Goal: Transaction & Acquisition: Purchase product/service

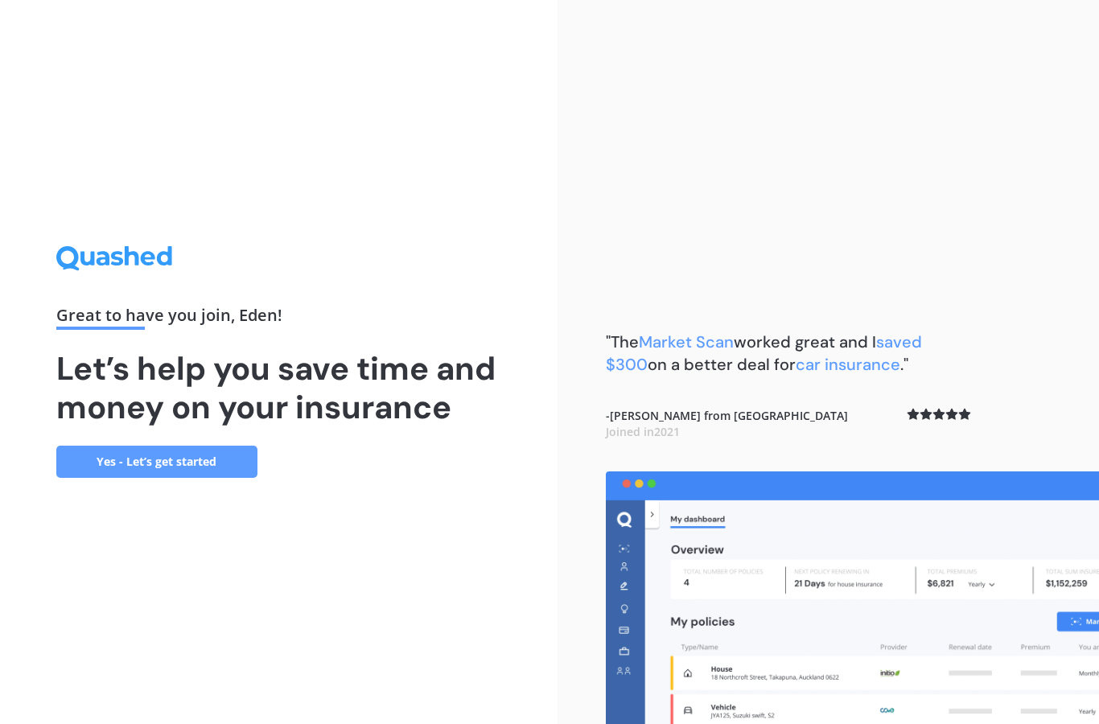
click at [190, 478] on link "Yes - Let’s get started" at bounding box center [156, 462] width 201 height 32
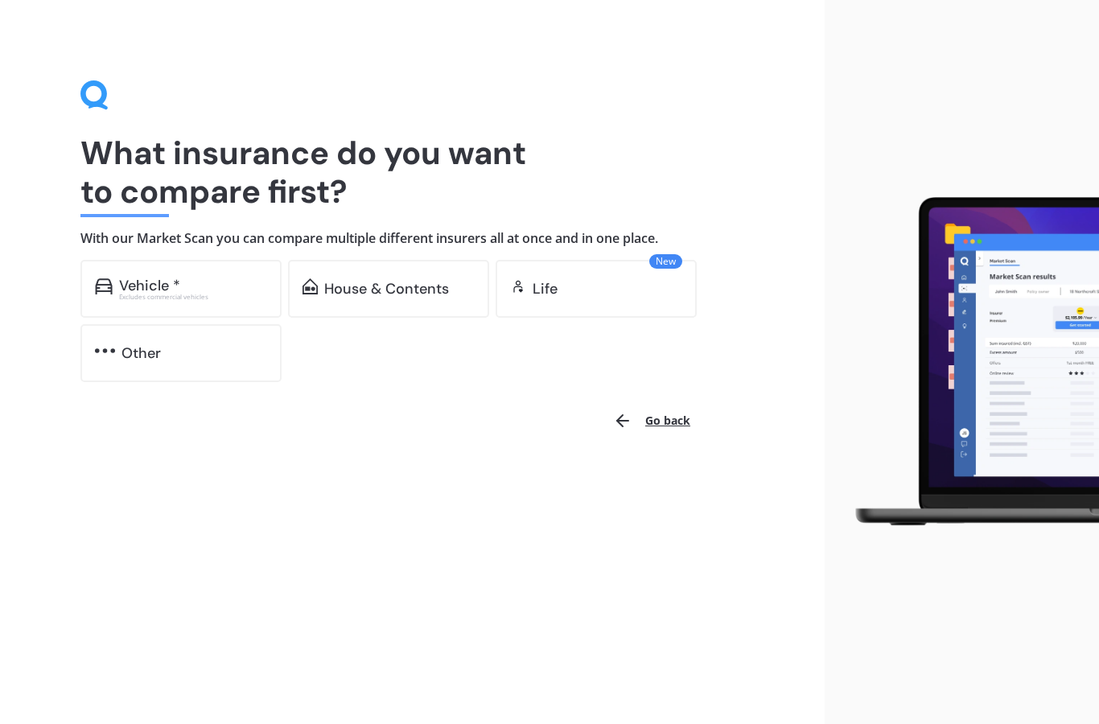
click at [185, 277] on div "Vehicle *" at bounding box center [193, 285] width 148 height 16
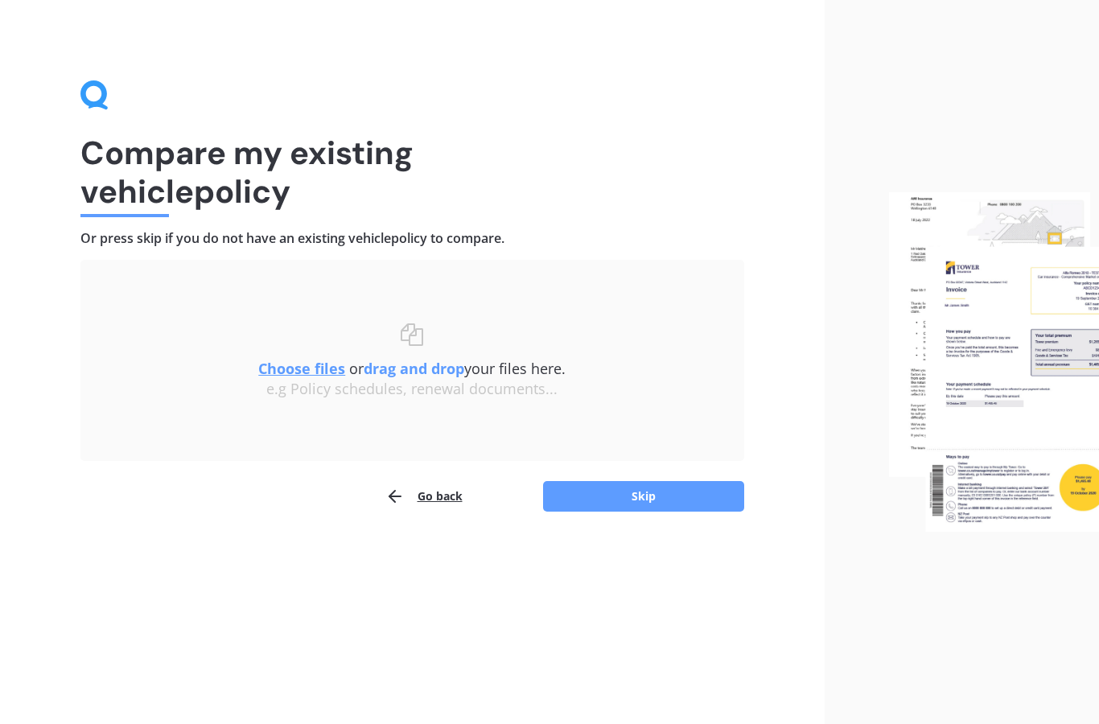
click at [578, 495] on button "Skip" at bounding box center [643, 496] width 201 height 31
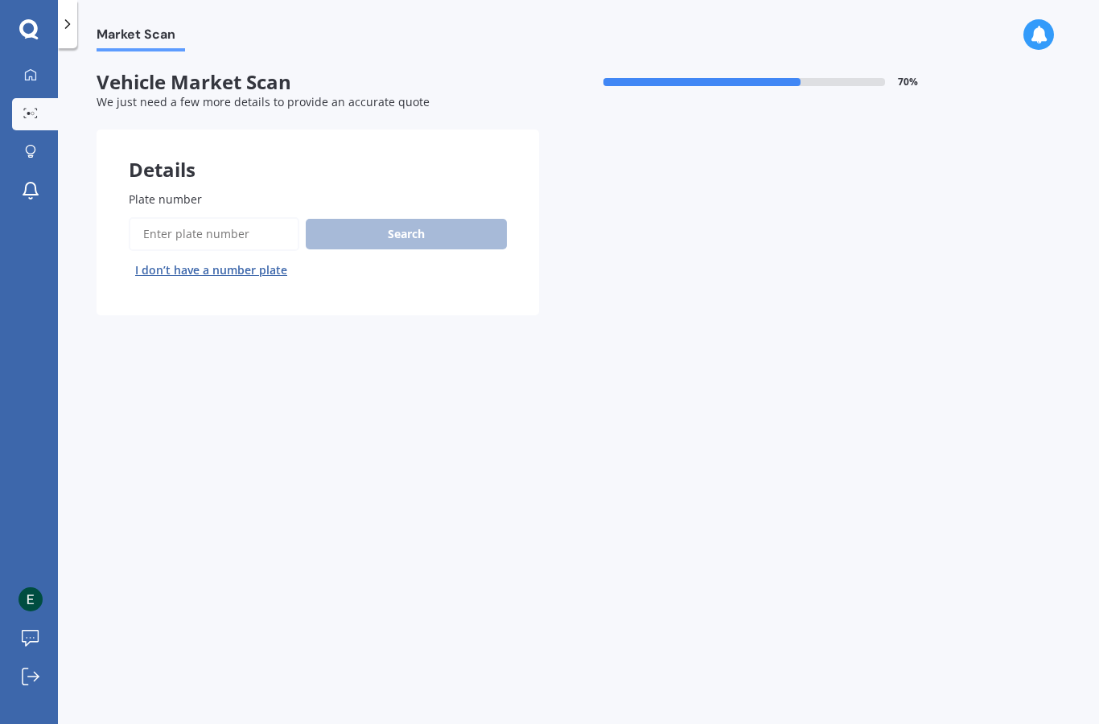
click at [249, 224] on input "Plate number" at bounding box center [214, 234] width 171 height 34
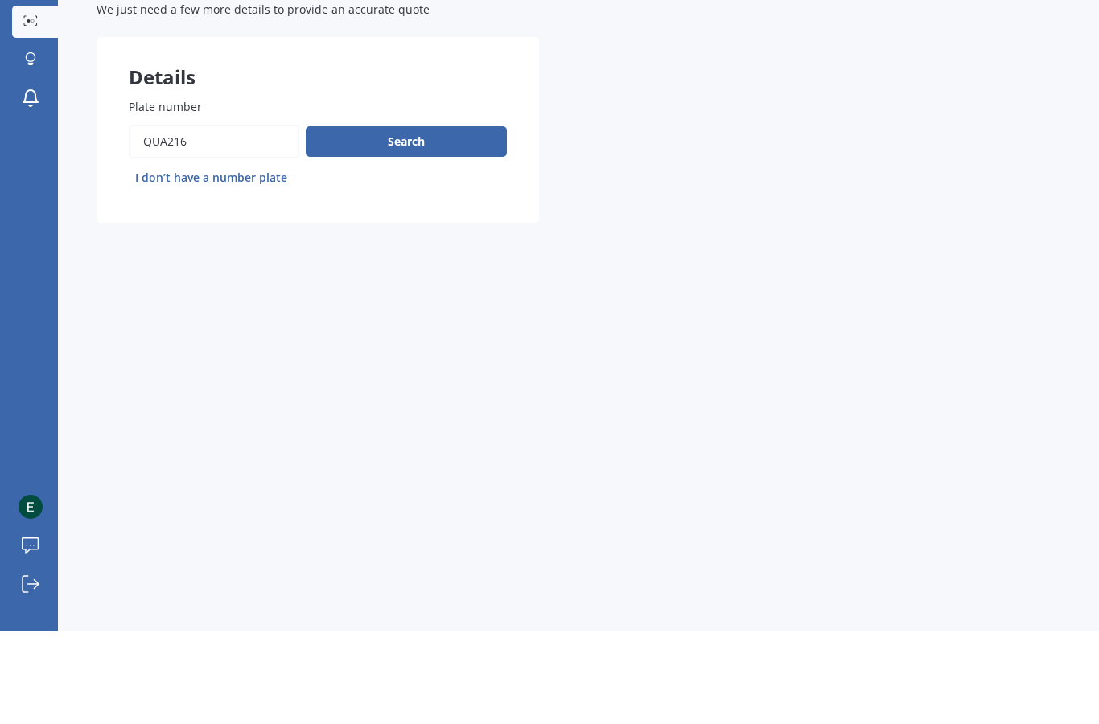
type input "Qua216"
click at [420, 219] on button "Search" at bounding box center [406, 234] width 201 height 31
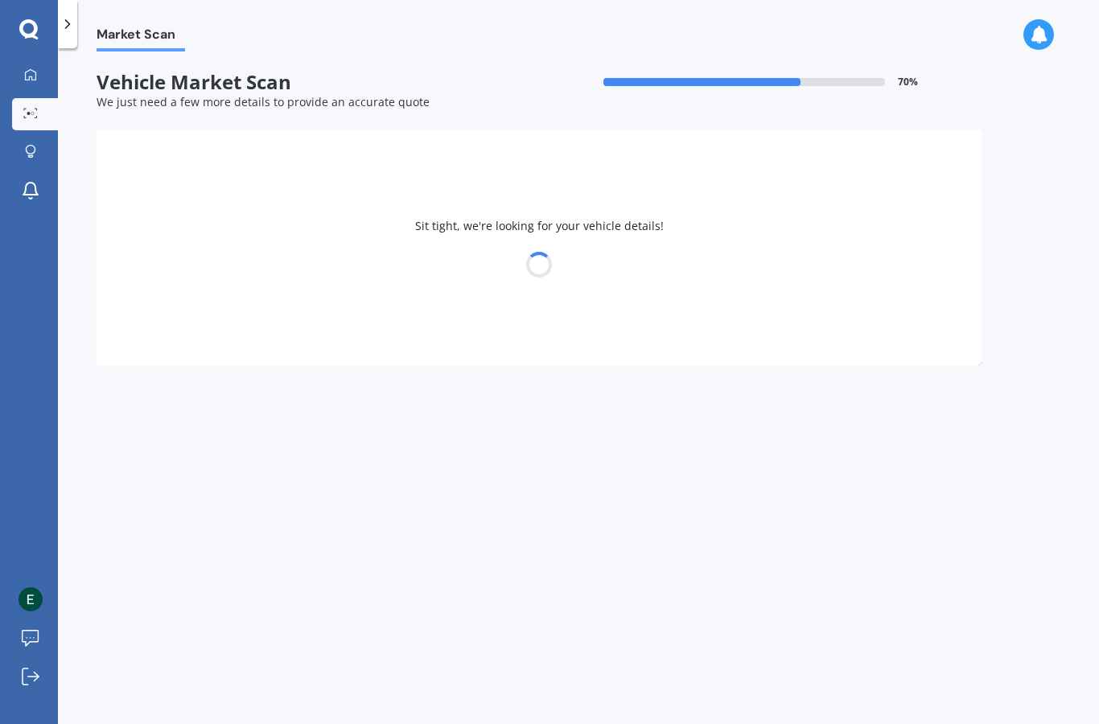
select select "GWM"
select select "TANK"
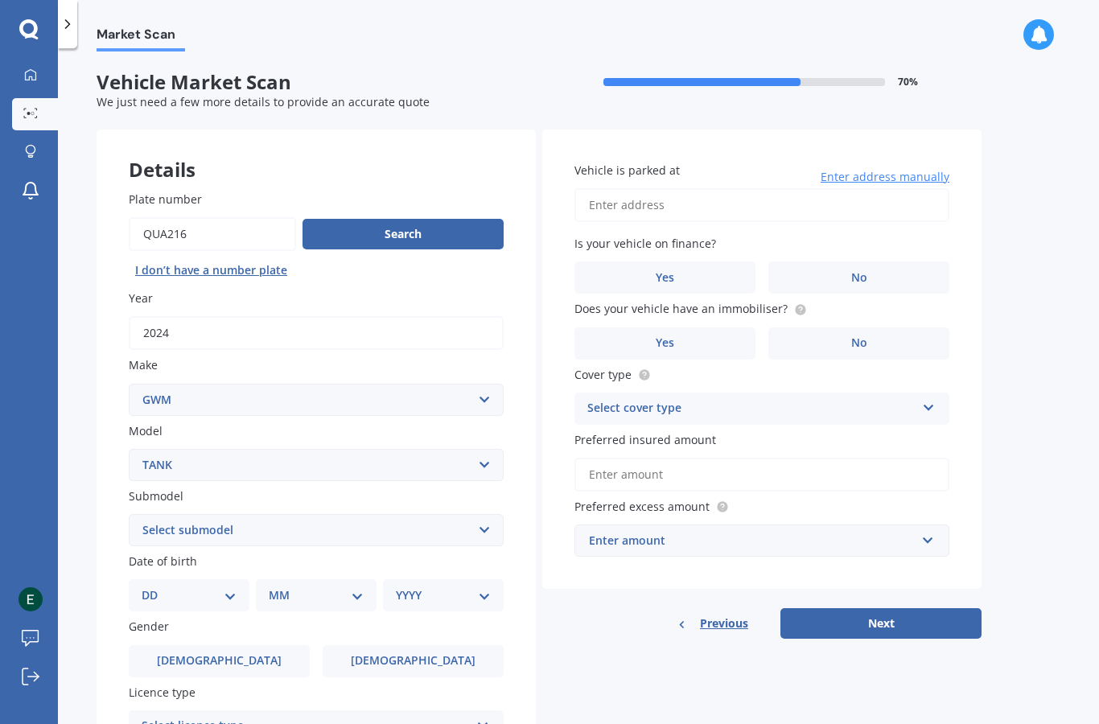
click at [668, 188] on input "Vehicle is parked at" at bounding box center [761, 205] width 375 height 34
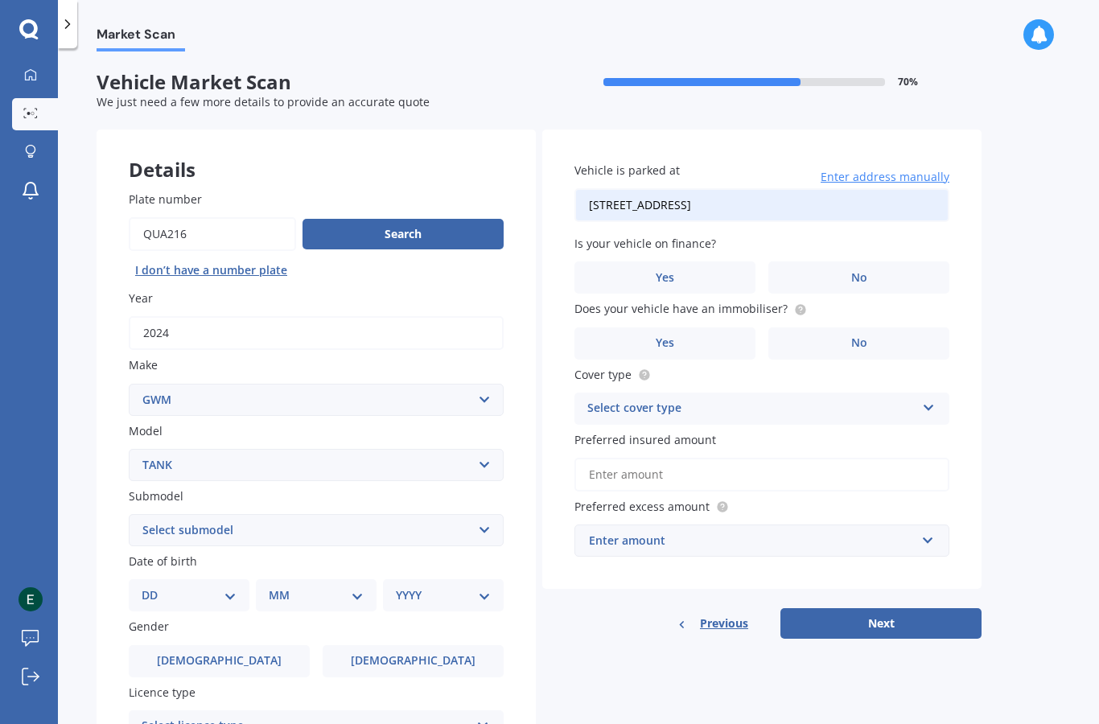
type input "[STREET_ADDRESS]"
click at [711, 261] on label "Yes" at bounding box center [664, 277] width 181 height 32
click at [0, 0] on input "Yes" at bounding box center [0, 0] width 0 height 0
click at [712, 327] on label "Yes" at bounding box center [664, 343] width 181 height 32
click at [0, 0] on input "Yes" at bounding box center [0, 0] width 0 height 0
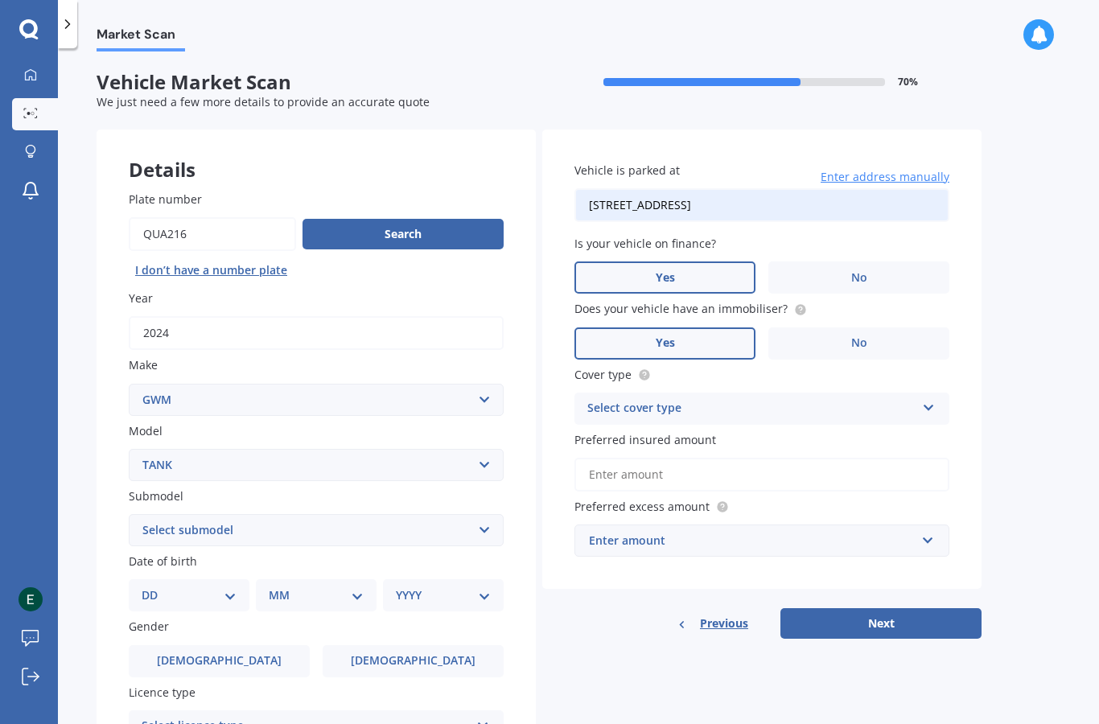
click at [750, 399] on div "Select cover type" at bounding box center [751, 408] width 328 height 19
click at [700, 425] on div "Comprehensive" at bounding box center [761, 439] width 373 height 29
click at [690, 458] on input "Preferred insured amount" at bounding box center [761, 475] width 375 height 34
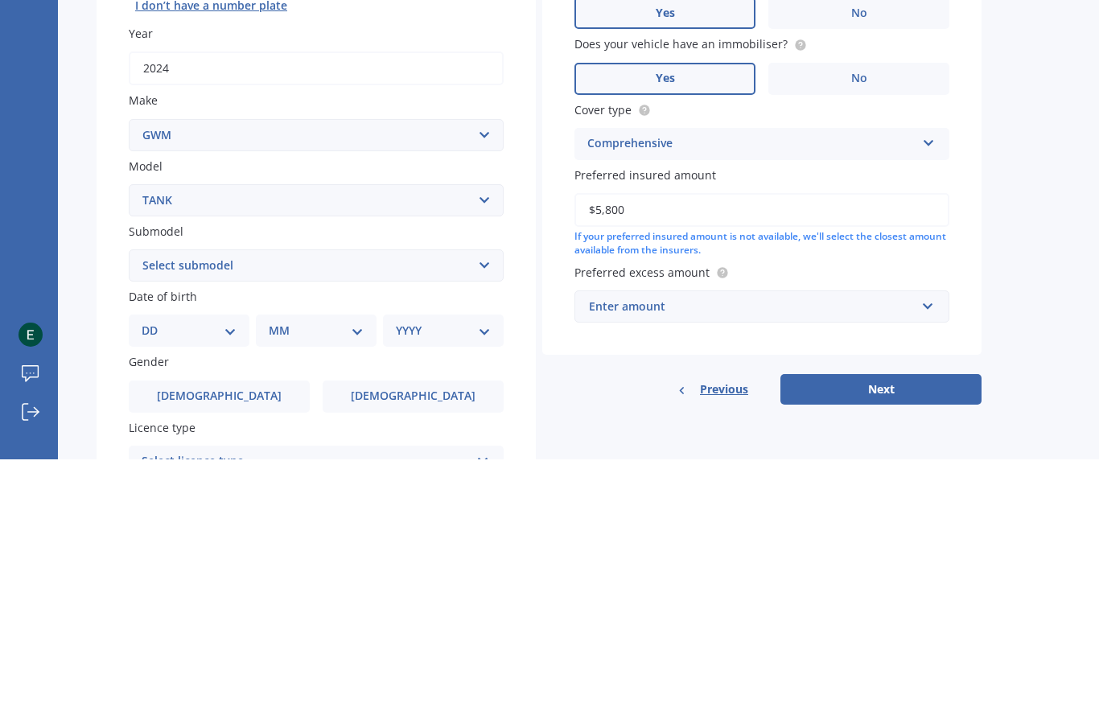
type input "$58,000"
click at [738, 556] on input "text" at bounding box center [756, 571] width 360 height 31
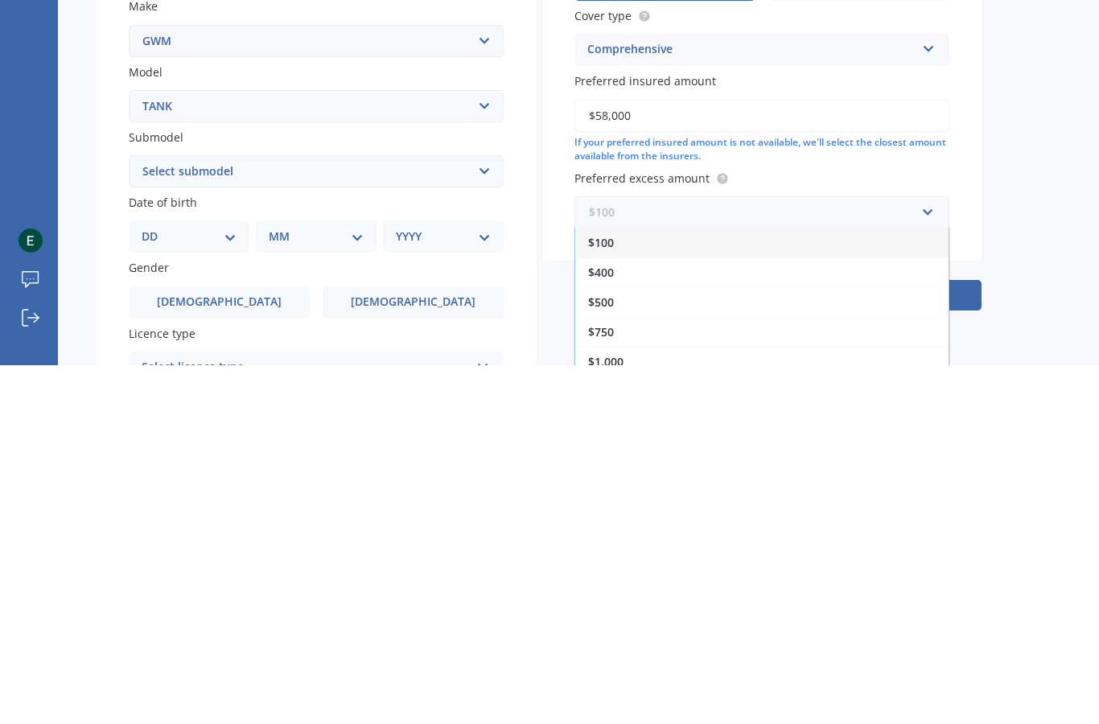
scroll to position [0, 0]
click at [710, 586] on div "$100" at bounding box center [761, 601] width 373 height 30
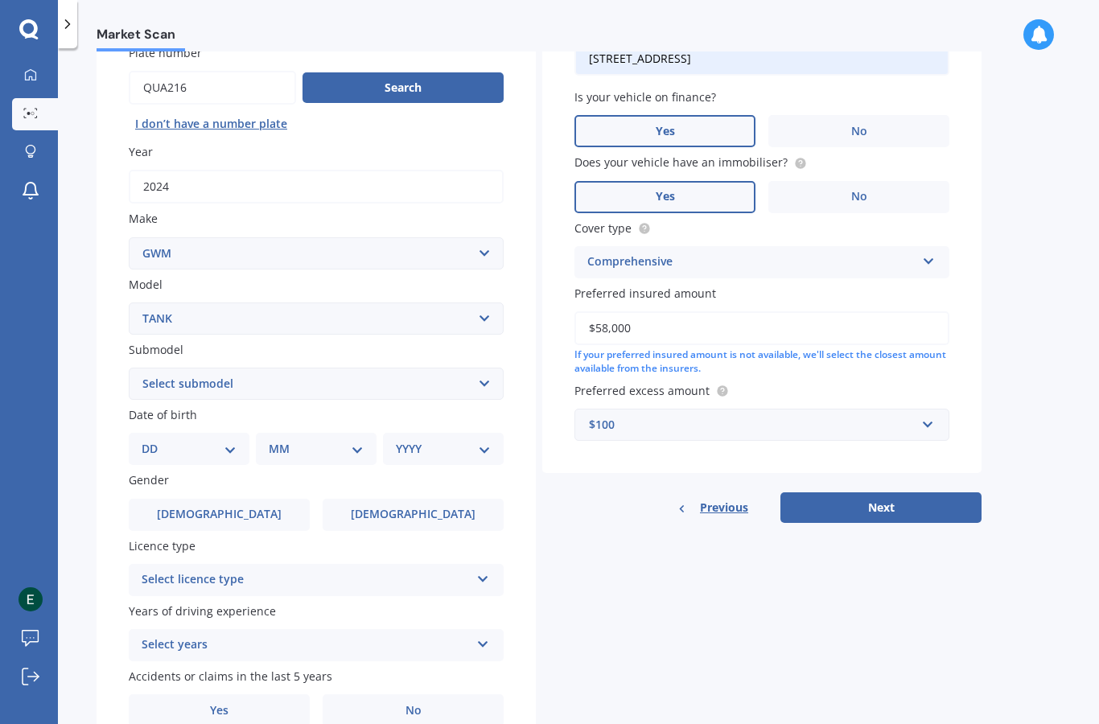
scroll to position [145, 0]
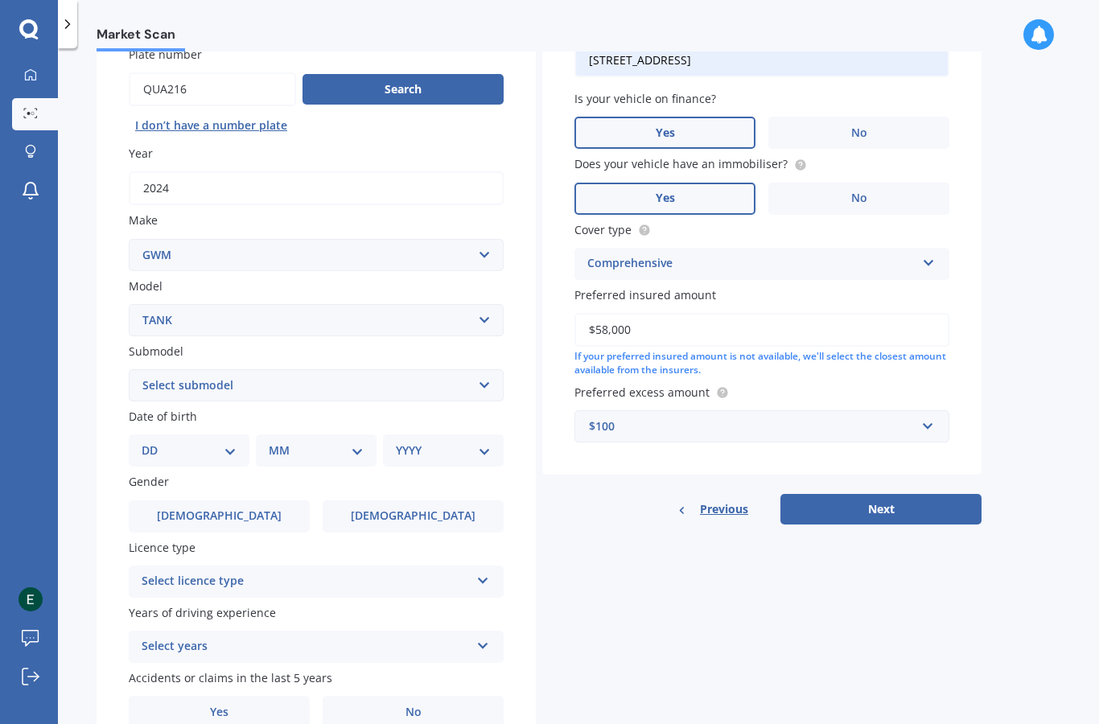
click at [386, 572] on div "Select licence type" at bounding box center [306, 581] width 328 height 19
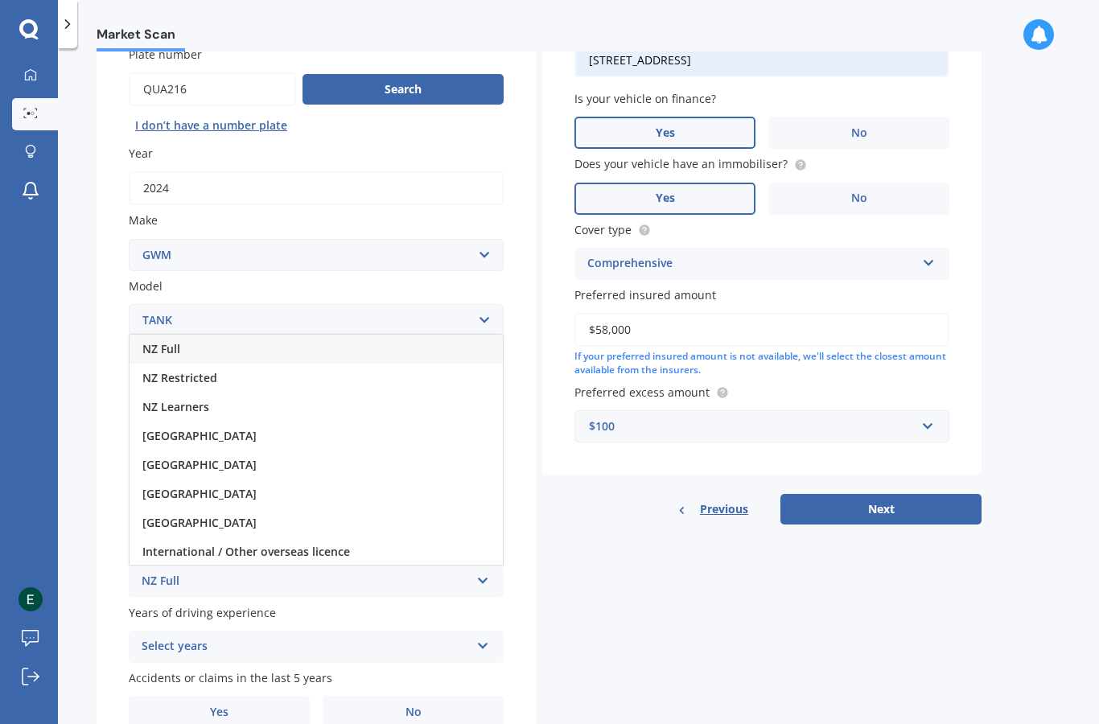
click at [342, 335] on div "NZ Full" at bounding box center [315, 349] width 373 height 29
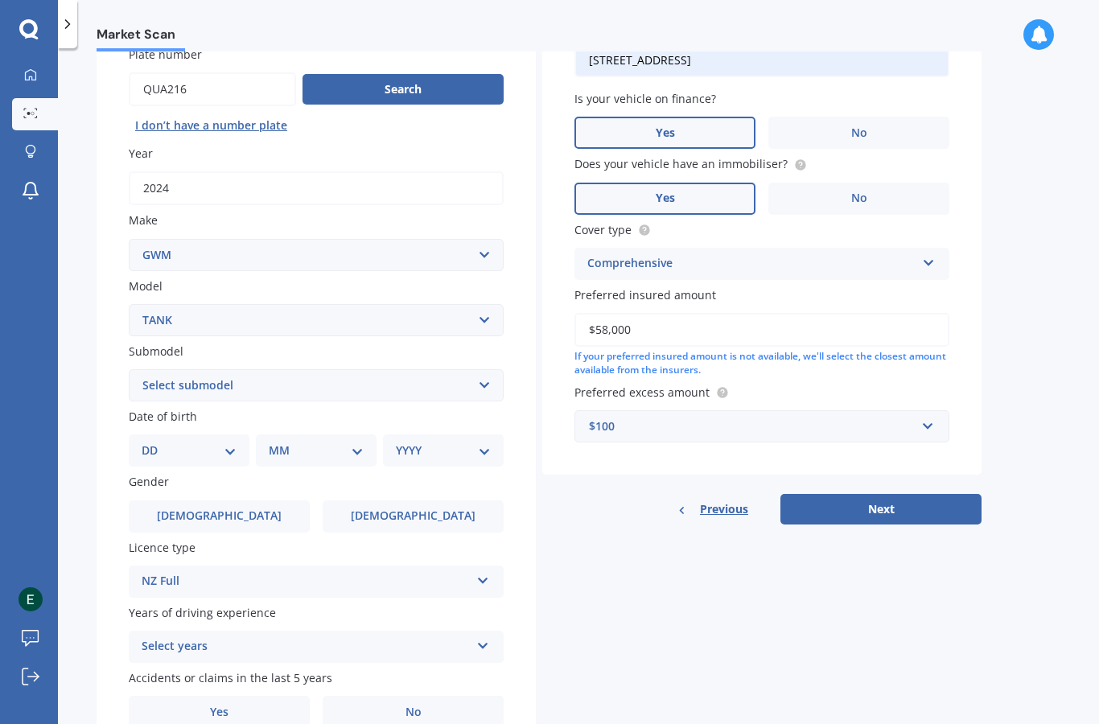
click at [296, 637] on div "Select years" at bounding box center [306, 646] width 328 height 19
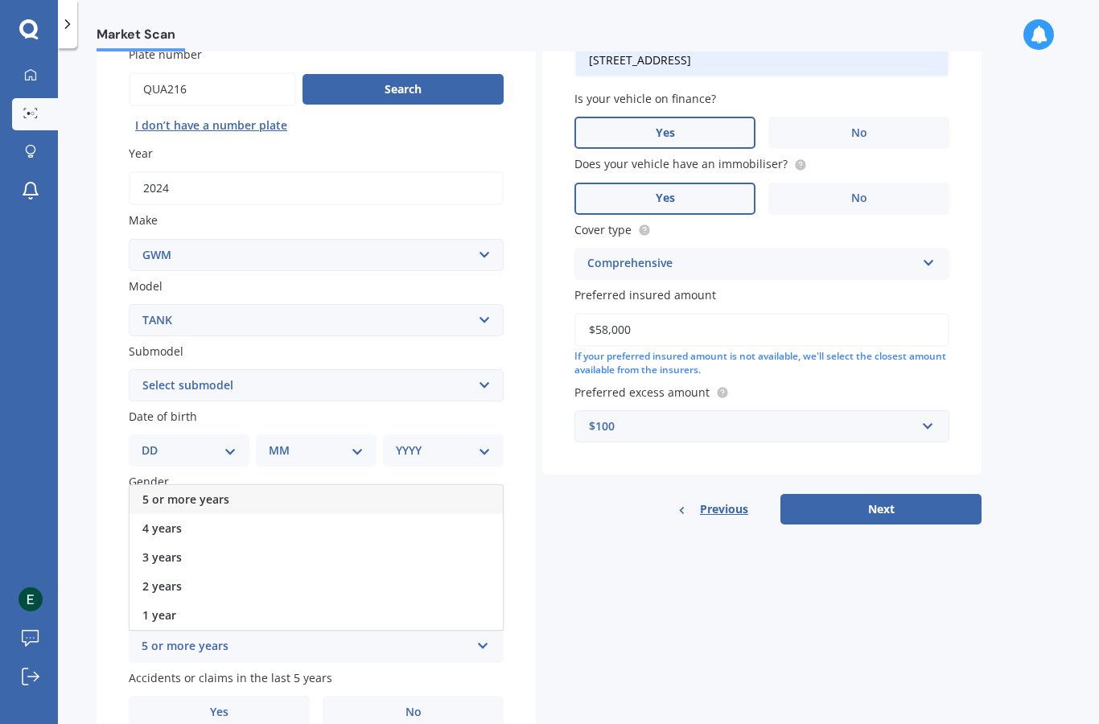
click at [329, 485] on div "5 or more years" at bounding box center [315, 499] width 373 height 29
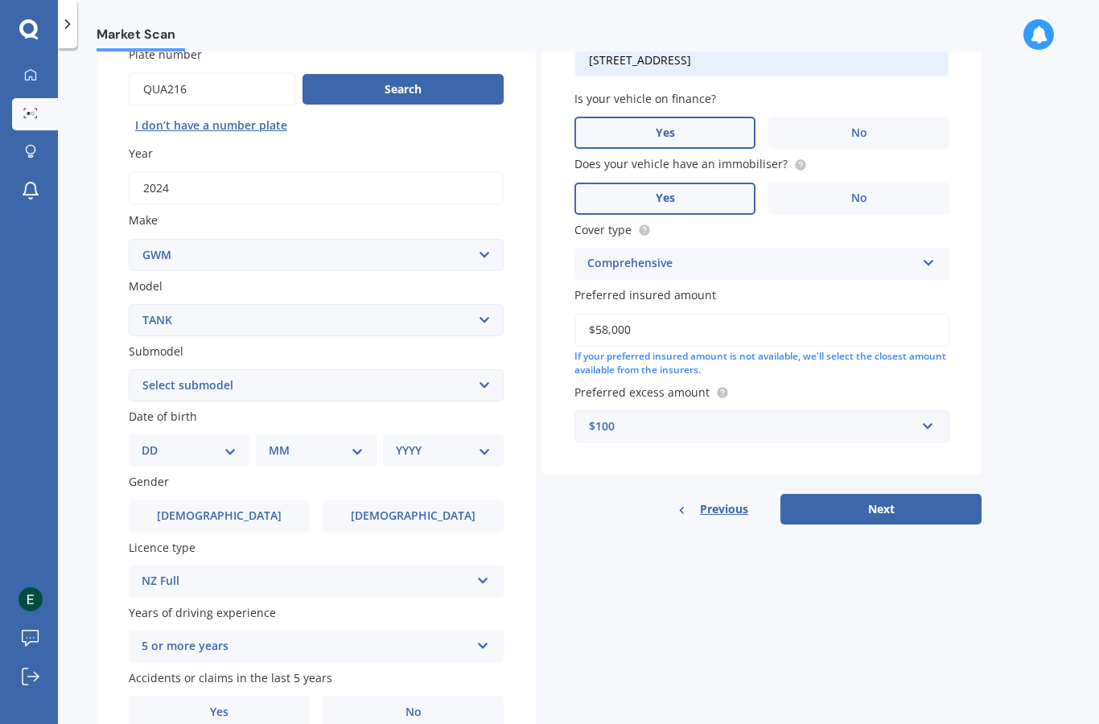
click at [329, 473] on div "Gender [DEMOGRAPHIC_DATA] [DEMOGRAPHIC_DATA]" at bounding box center [316, 502] width 375 height 59
click at [277, 696] on label "Yes" at bounding box center [219, 712] width 181 height 32
click at [0, 0] on input "Yes" at bounding box center [0, 0] width 0 height 0
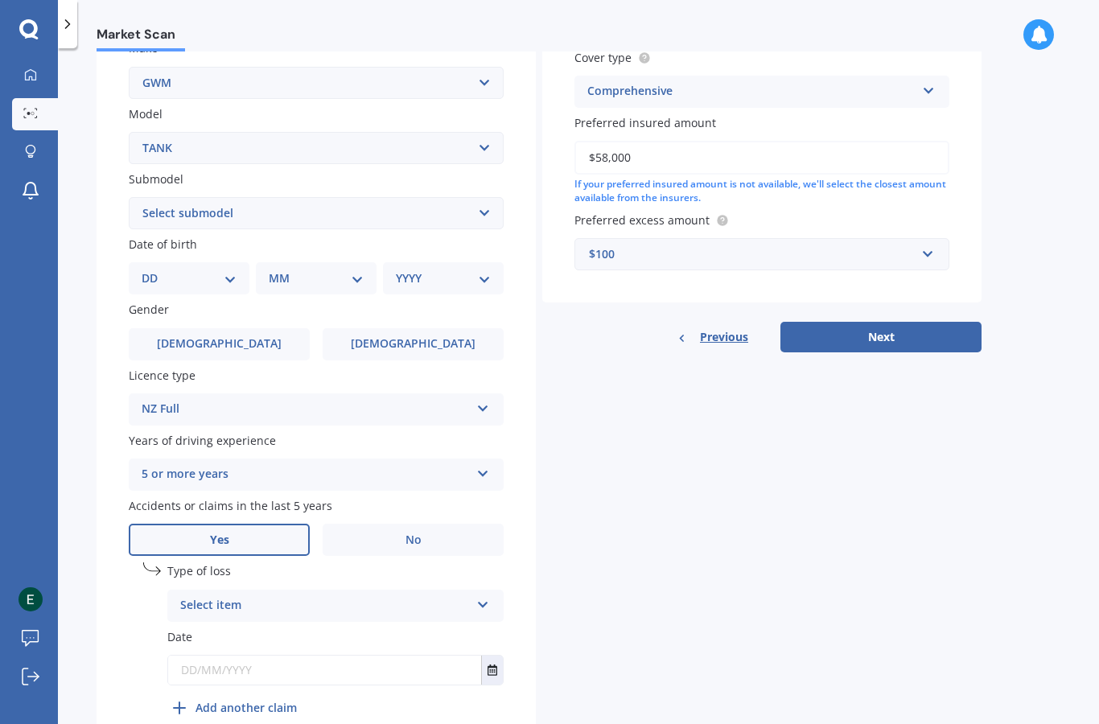
scroll to position [316, 0]
click at [420, 597] on div "Select item" at bounding box center [325, 606] width 290 height 19
click at [363, 652] on div "Not at fault accident" at bounding box center [335, 666] width 335 height 29
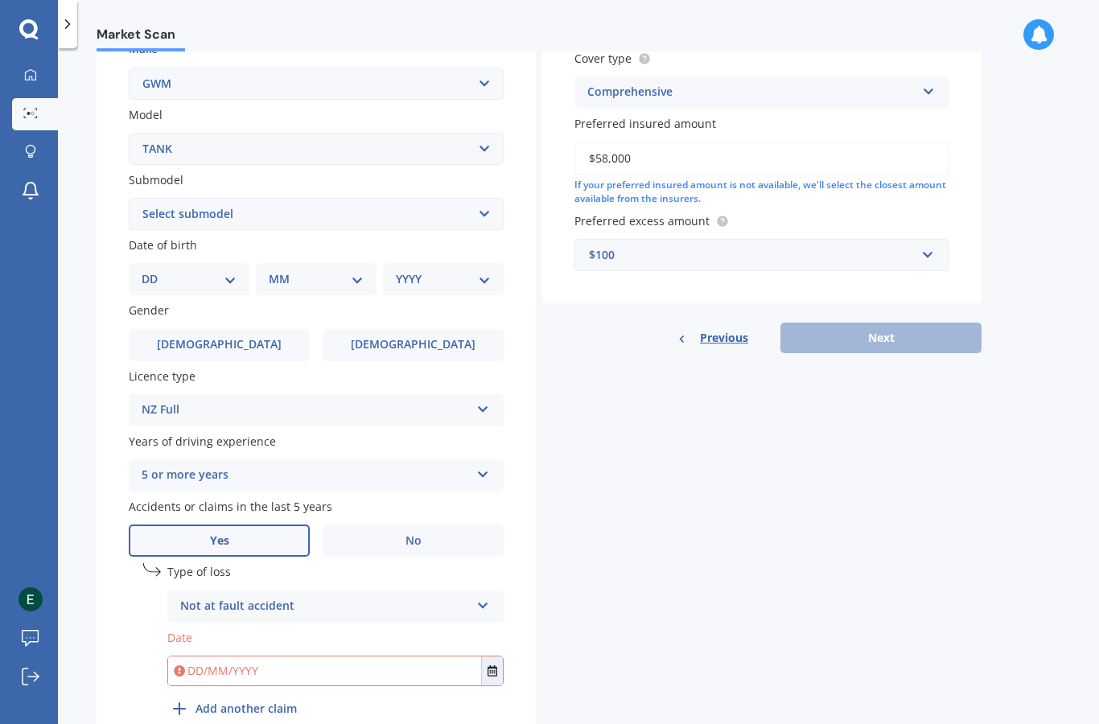
click at [243, 329] on label "[DEMOGRAPHIC_DATA]" at bounding box center [219, 345] width 181 height 32
click at [0, 0] on input "[DEMOGRAPHIC_DATA]" at bounding box center [0, 0] width 0 height 0
click at [200, 270] on select "DD 01 02 03 04 05 06 07 08 09 10 11 12 13 14 15 16 17 18 19 20 21 22 23 24 25 2…" at bounding box center [189, 279] width 95 height 18
select select "10"
click at [304, 270] on select "MM 01 02 03 04 05 06 07 08 09 10 11 12" at bounding box center [319, 279] width 88 height 18
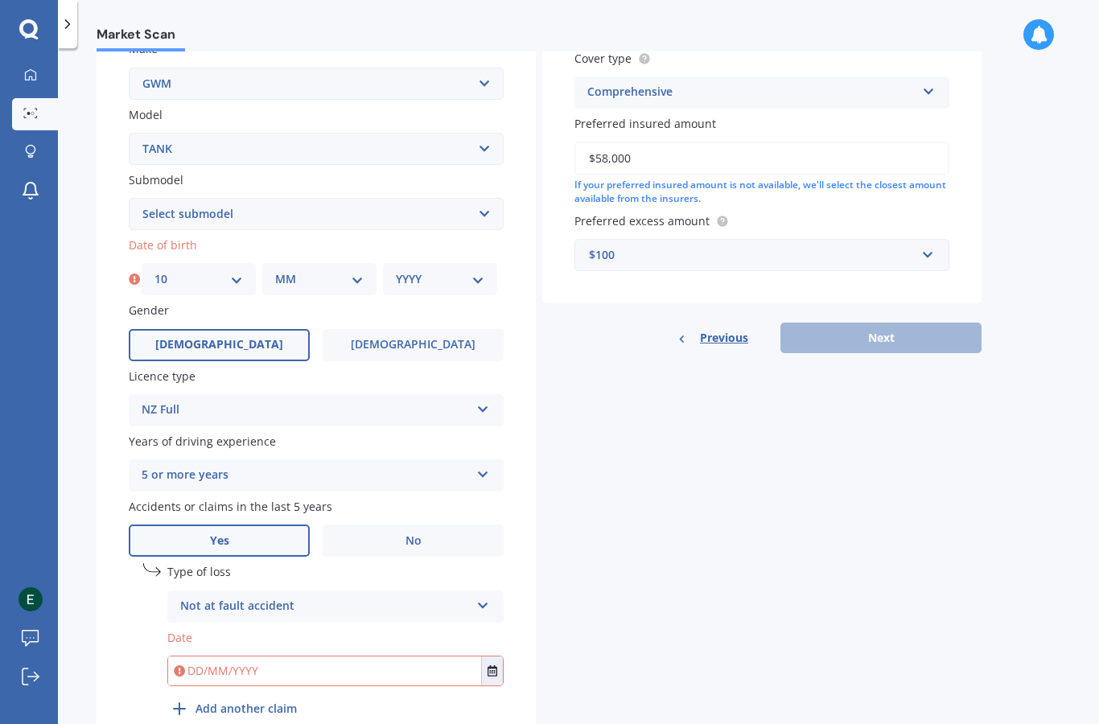
select select "10"
click at [462, 270] on select "YYYY 2025 2024 2023 2022 2021 2020 2019 2018 2017 2016 2015 2014 2013 2012 2011…" at bounding box center [440, 279] width 88 height 18
select select "1996"
click at [385, 198] on select "Select submodel 300 LUX PETROL 2.0P 300 ULTRA PETROL 2.0" at bounding box center [316, 214] width 375 height 32
select select "300 ULTRA PETROL 2.0"
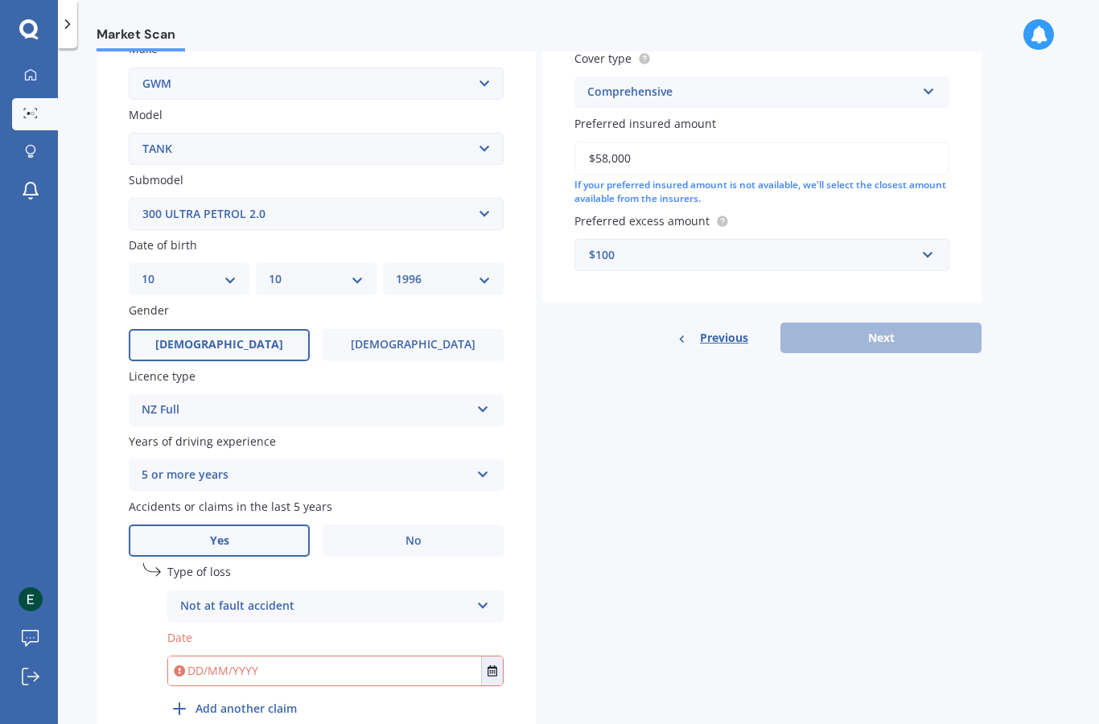
click at [363, 656] on input "text" at bounding box center [324, 670] width 313 height 29
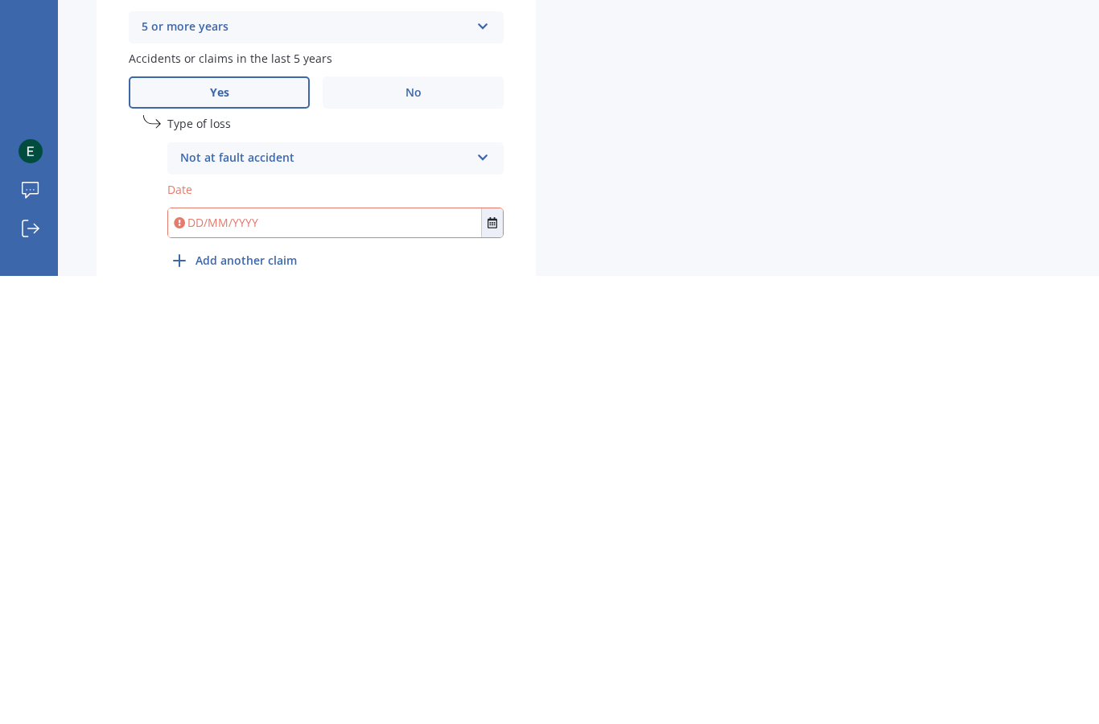
scroll to position [213, 0]
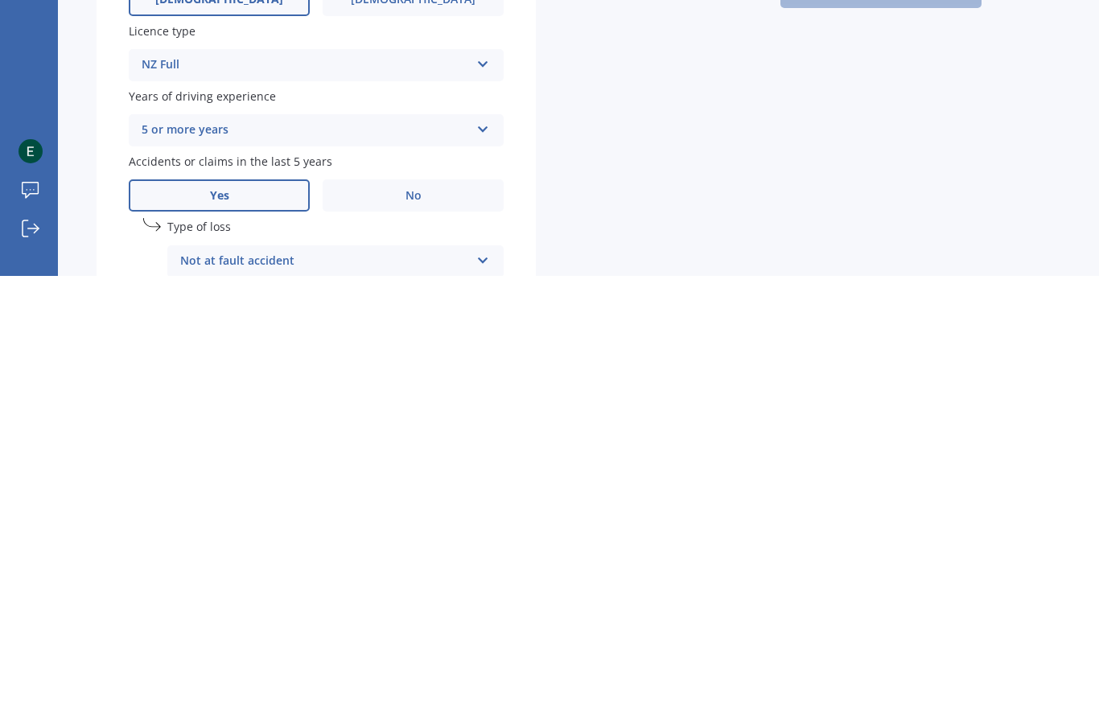
click at [415, 637] on span "No" at bounding box center [413, 644] width 16 height 14
click at [0, 0] on input "No" at bounding box center [0, 0] width 0 height 0
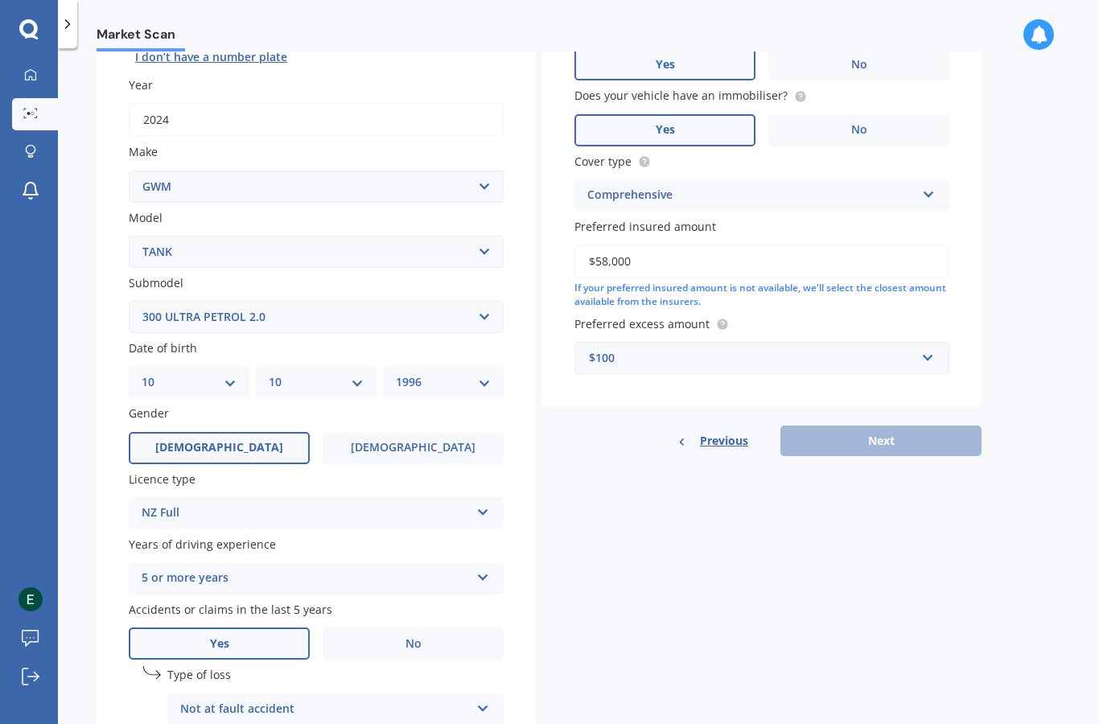
scroll to position [145, 0]
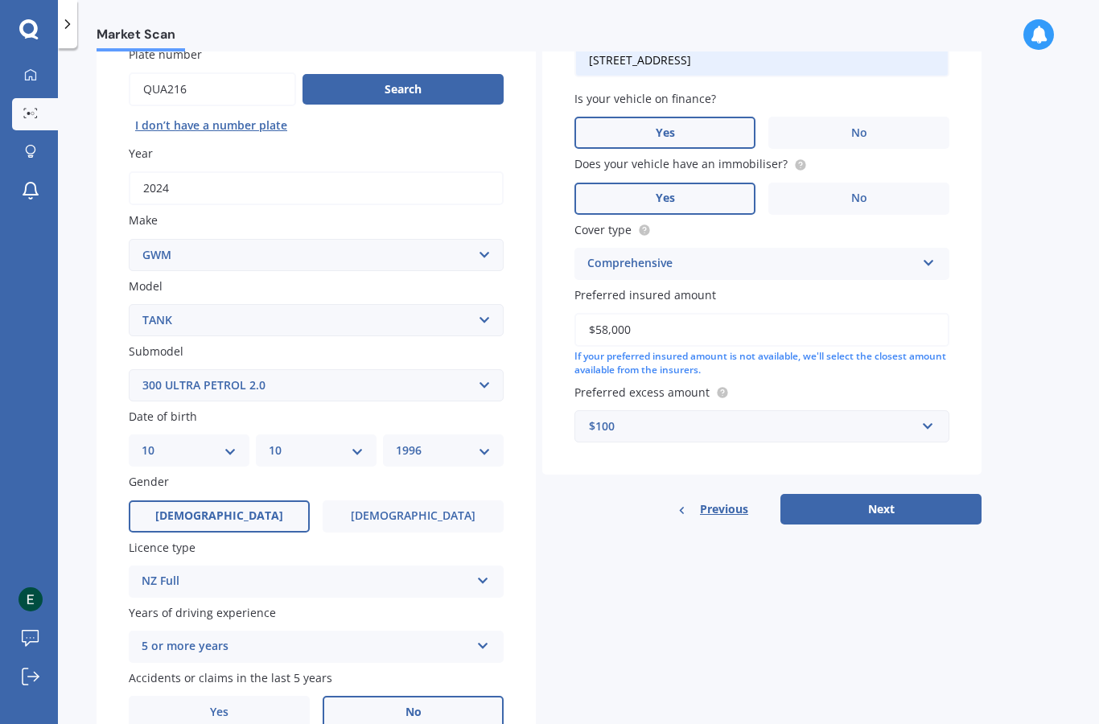
click at [793, 494] on button "Next" at bounding box center [880, 509] width 201 height 31
select select "10"
select select "1996"
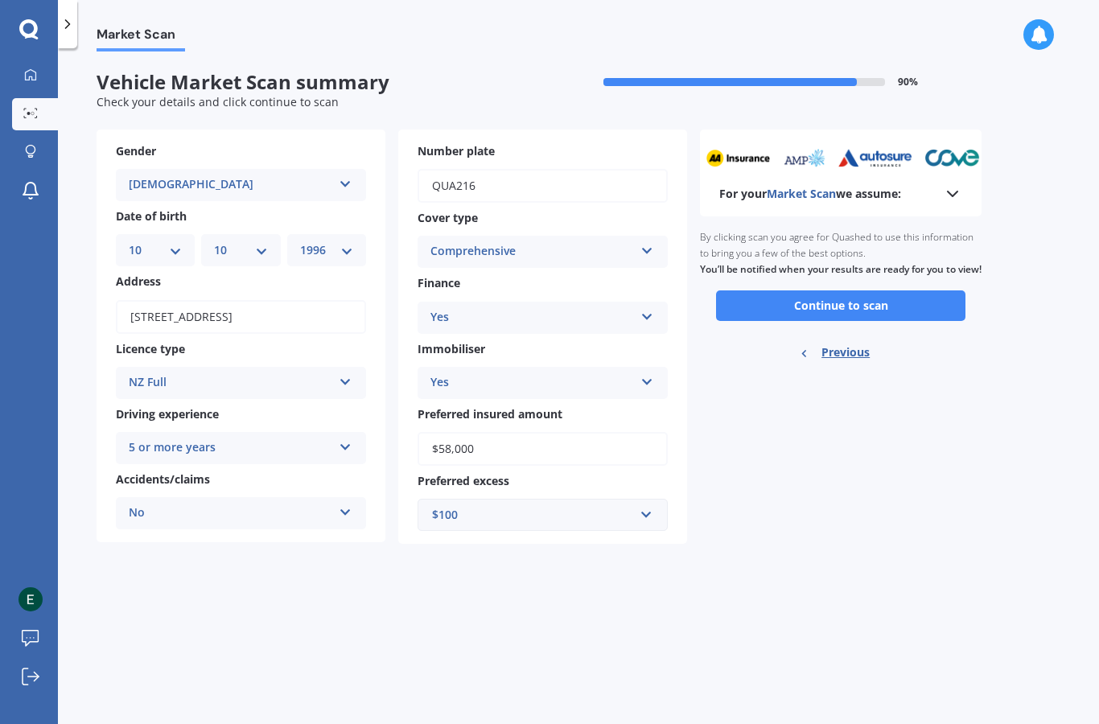
scroll to position [0, 0]
click at [845, 290] on button "Continue to scan" at bounding box center [840, 305] width 249 height 31
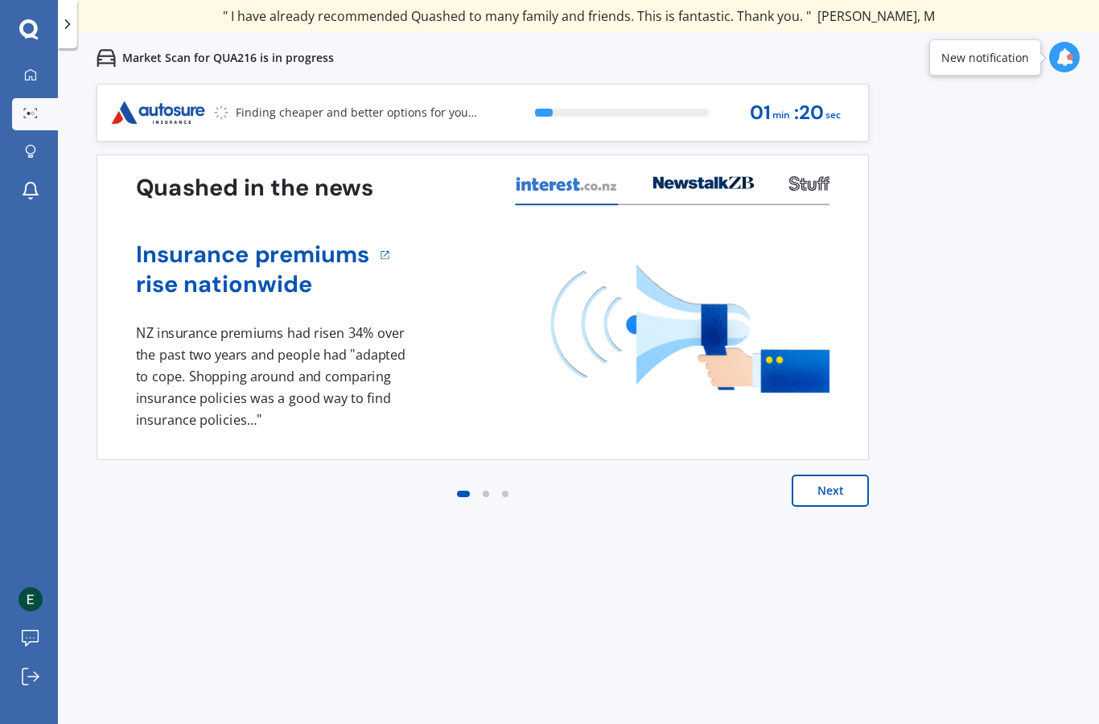
click at [833, 491] on button "Next" at bounding box center [829, 491] width 77 height 32
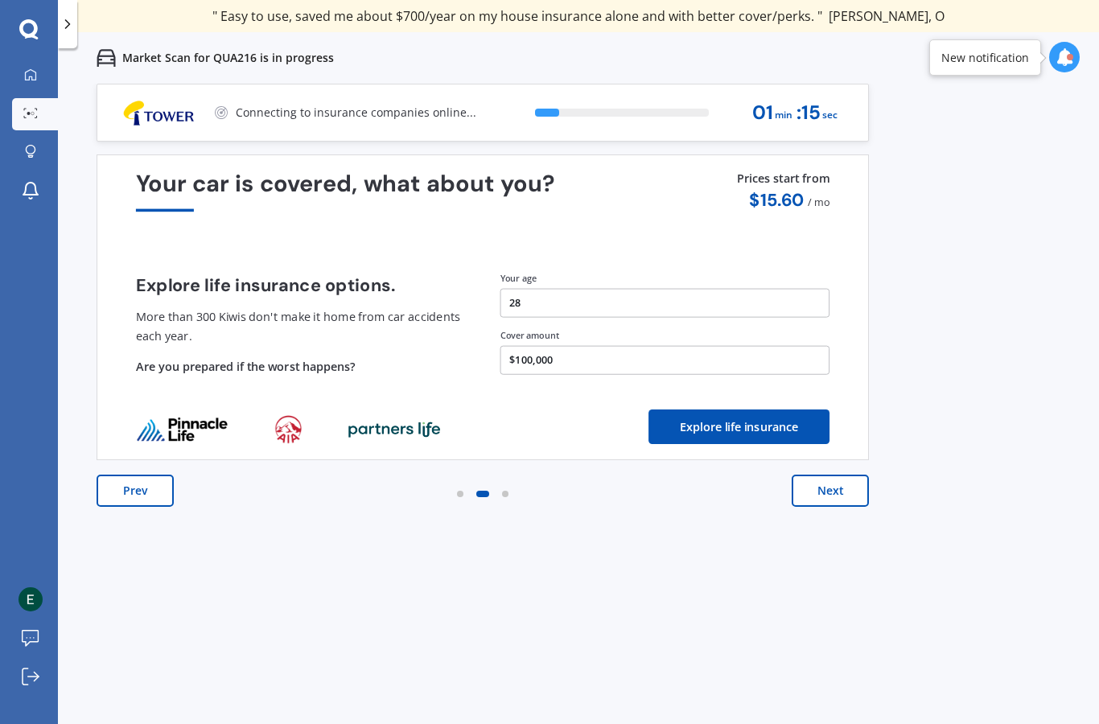
click at [828, 480] on button "Next" at bounding box center [829, 491] width 77 height 32
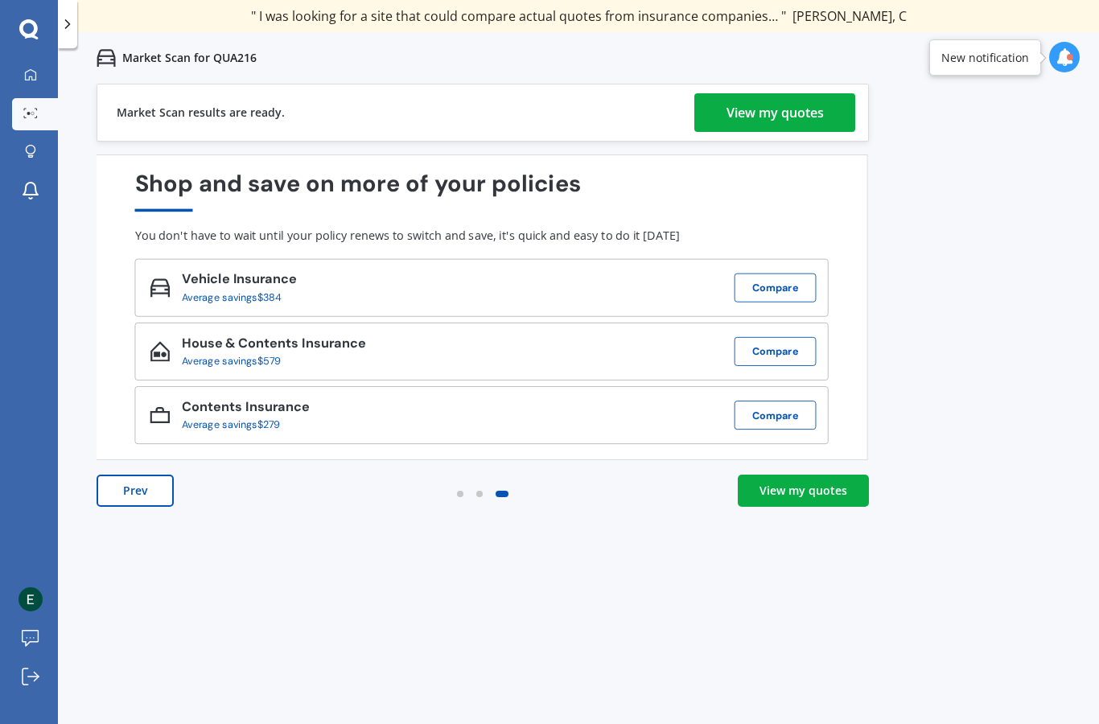
click at [758, 112] on div "View my quotes" at bounding box center [774, 112] width 97 height 39
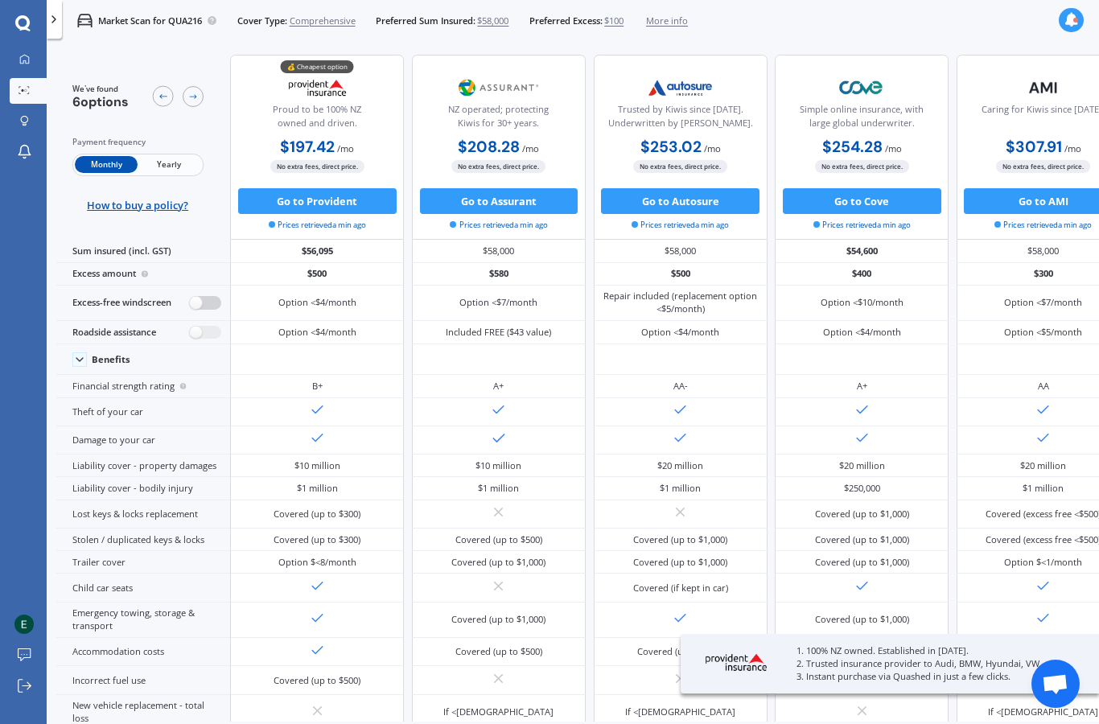
click at [199, 310] on label at bounding box center [205, 303] width 31 height 14
radio input "true"
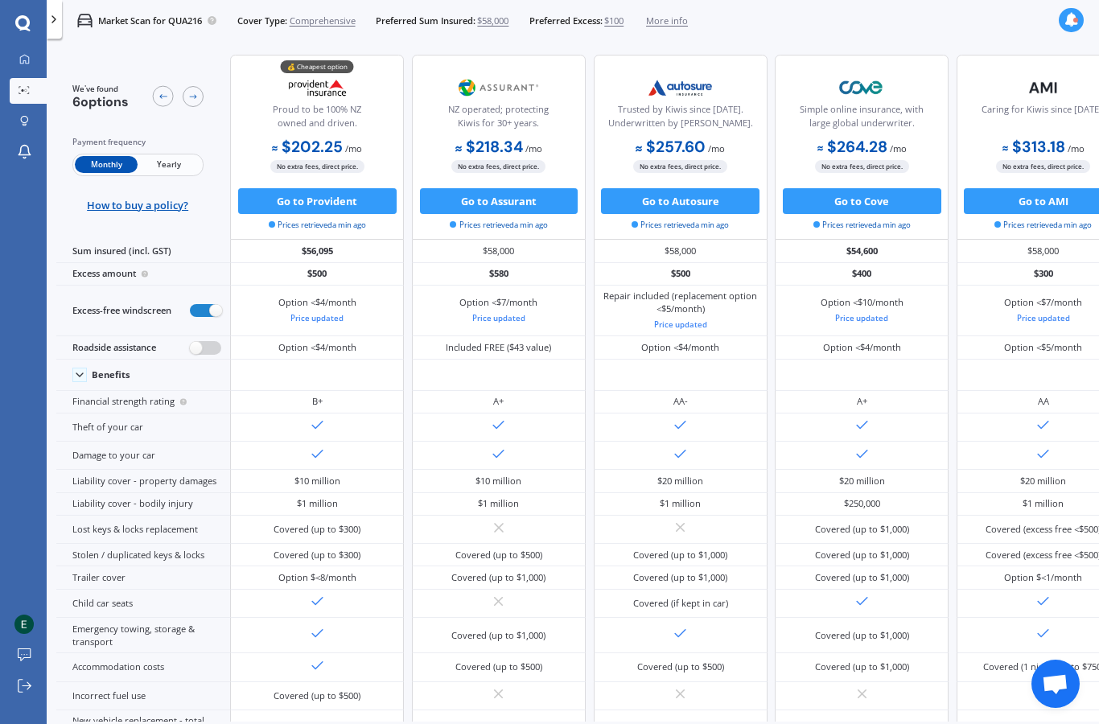
click at [204, 355] on label at bounding box center [205, 348] width 31 height 14
radio input "true"
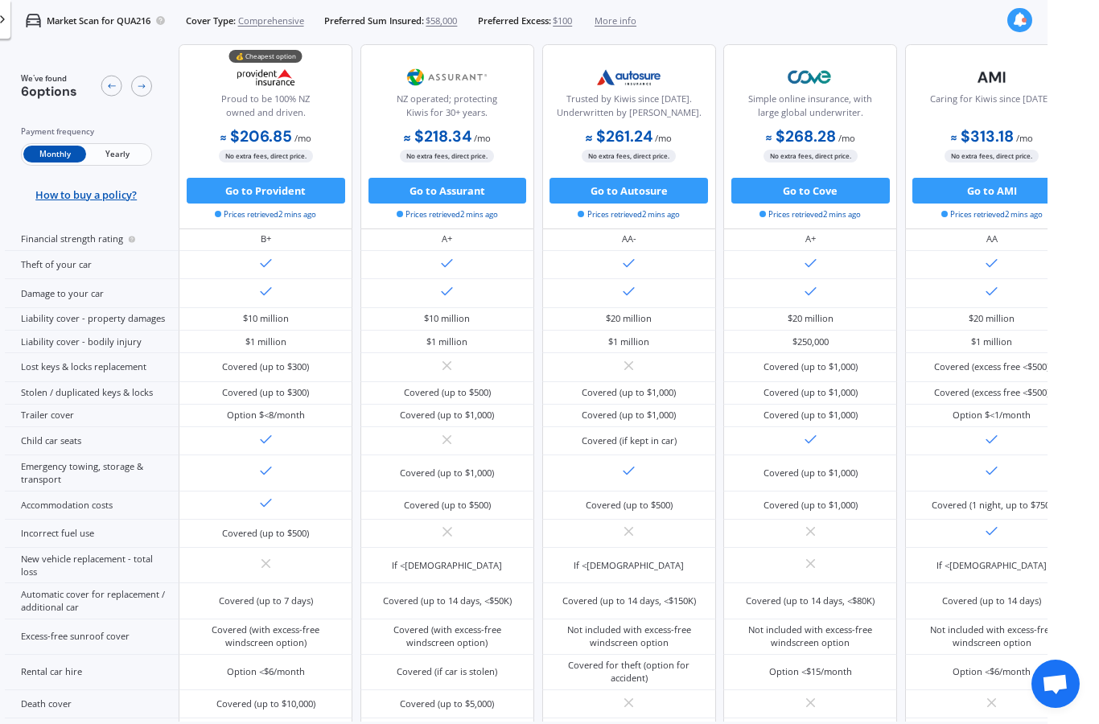
scroll to position [0, 51]
